Goal: Complete application form

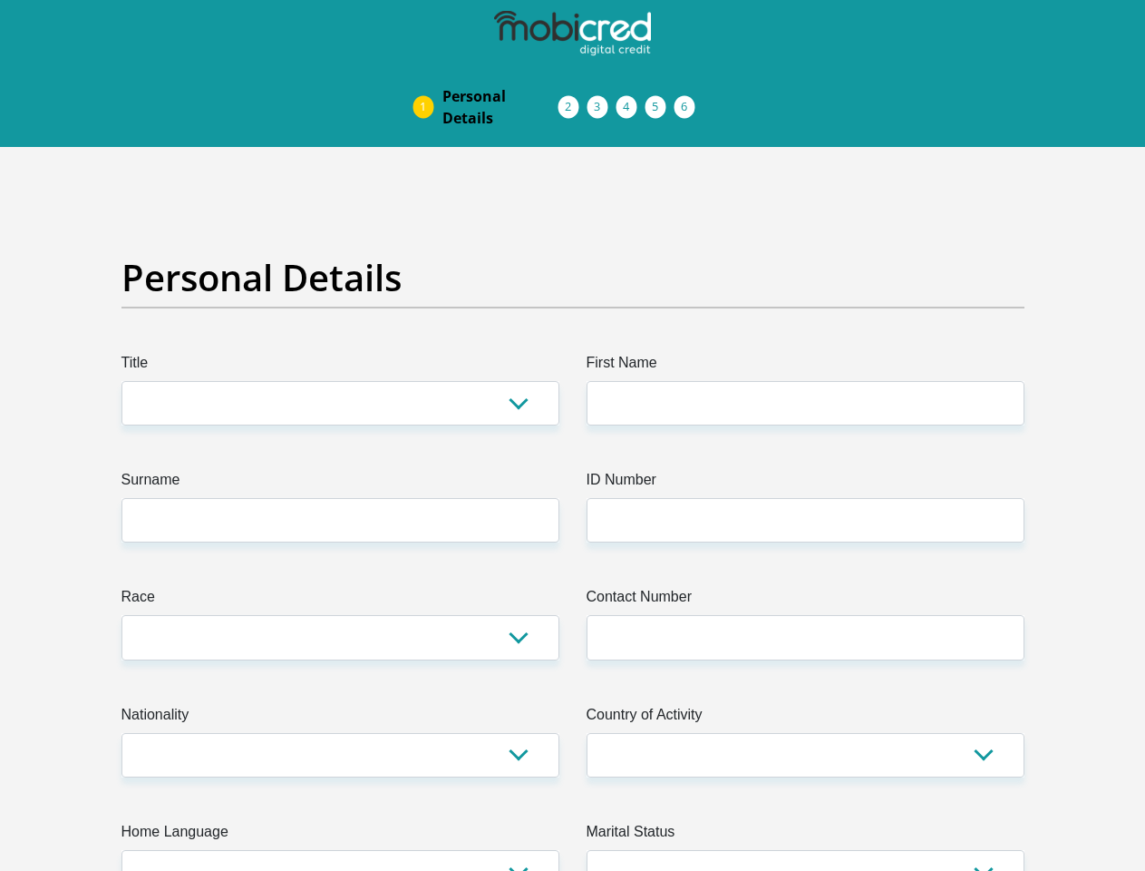
click at [0, 0] on img at bounding box center [0, 0] width 0 height 0
click at [428, 78] on link "Personal Details" at bounding box center [500, 107] width 145 height 58
click at [573, 100] on link "Acceptance of Services" at bounding box center [587, 107] width 29 height 15
click at [0, 0] on span "Documents" at bounding box center [0, 0] width 0 height 0
click at [660, 100] on link "Debicheck Mandate" at bounding box center [645, 107] width 29 height 15
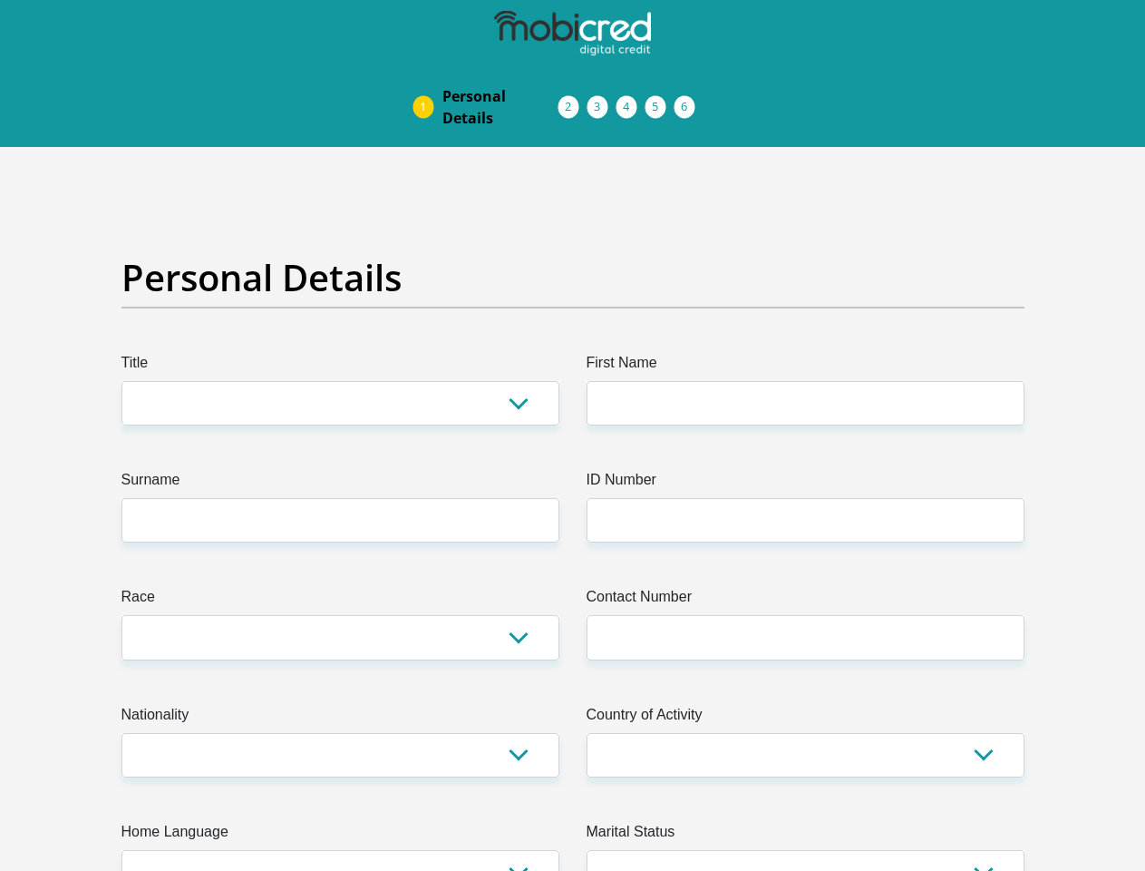
click at [689, 100] on link "Curata Authentication" at bounding box center [674, 107] width 29 height 15
click at [718, 100] on link "Pre Agreement Signoff" at bounding box center [703, 107] width 29 height 15
